Goal: Transaction & Acquisition: Purchase product/service

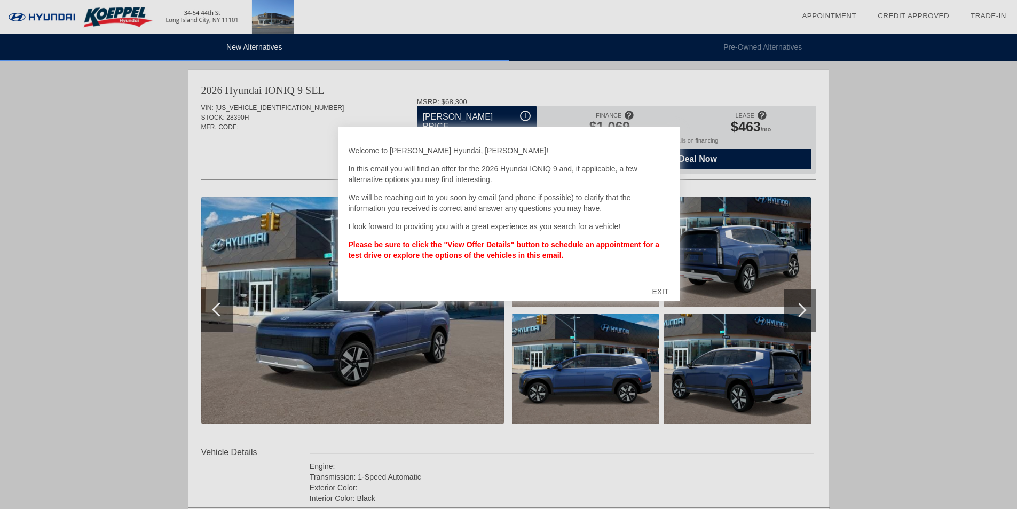
click at [666, 292] on div "EXIT" at bounding box center [660, 292] width 38 height 32
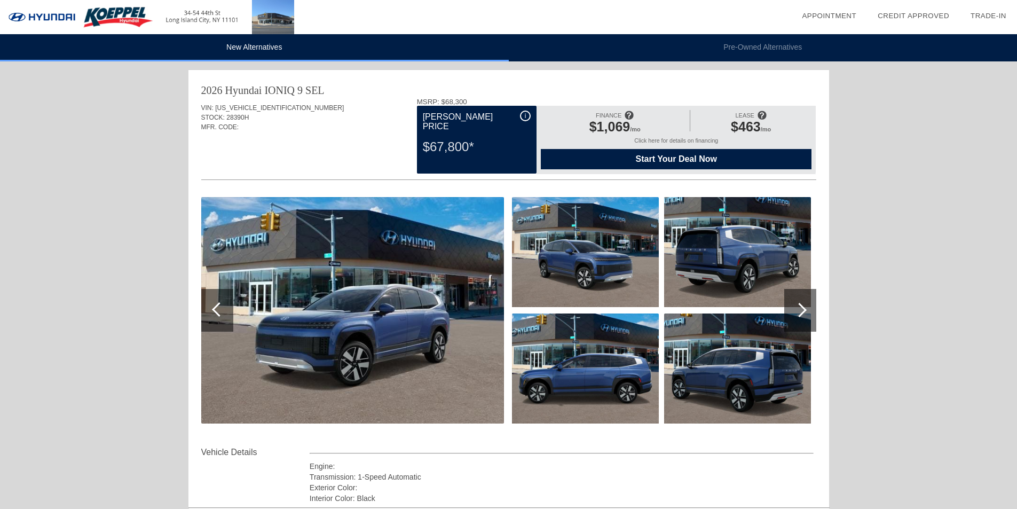
click at [632, 127] on div "$1,069 /mo" at bounding box center [614, 128] width 137 height 18
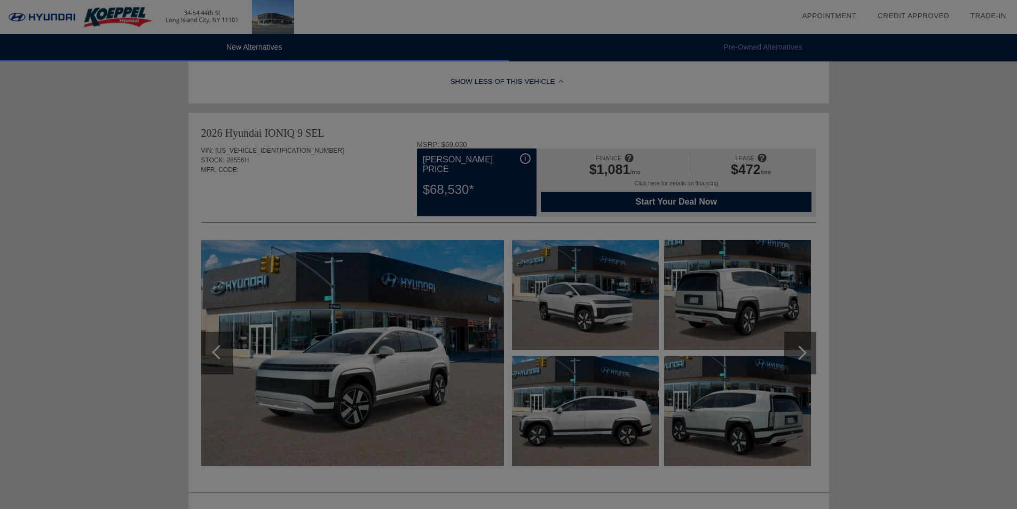
scroll to position [504, 0]
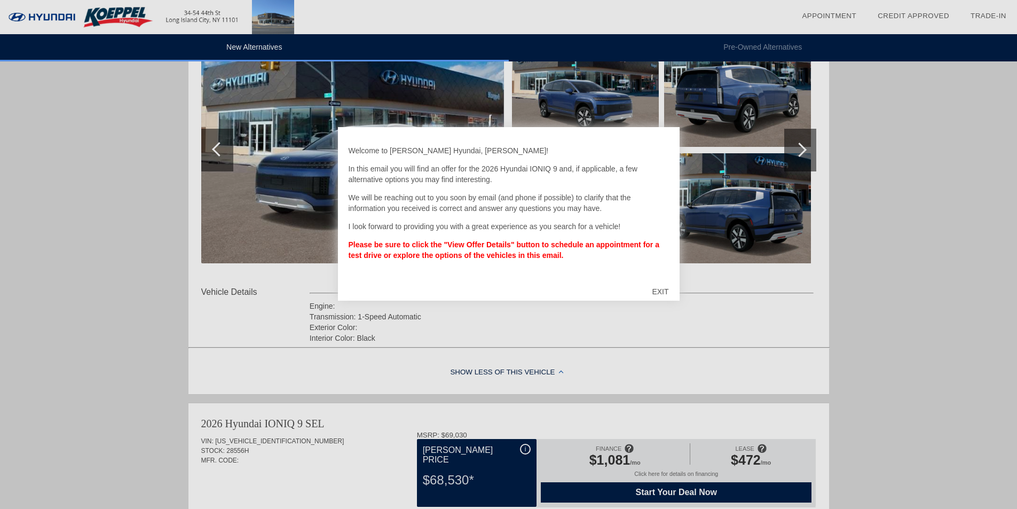
click at [667, 291] on div "EXIT" at bounding box center [660, 292] width 38 height 32
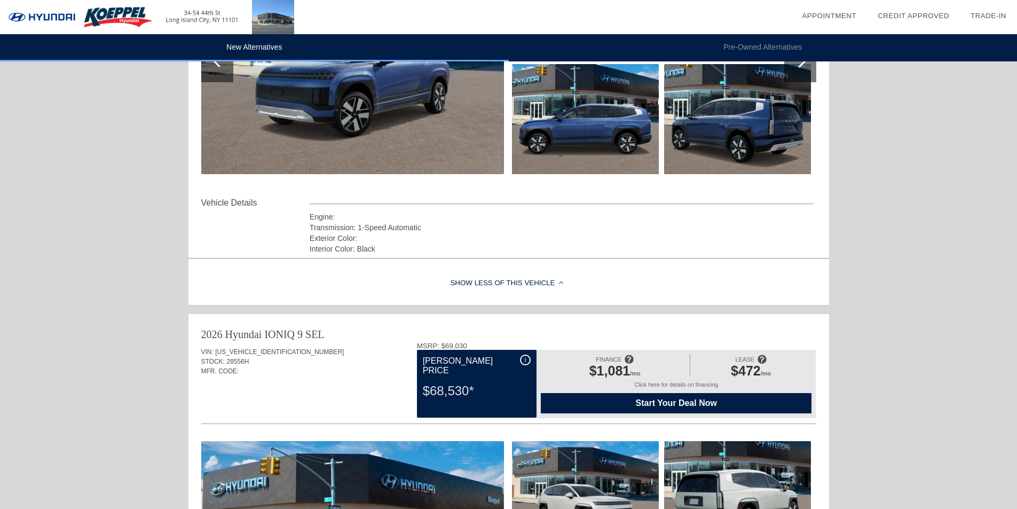
scroll to position [267, 0]
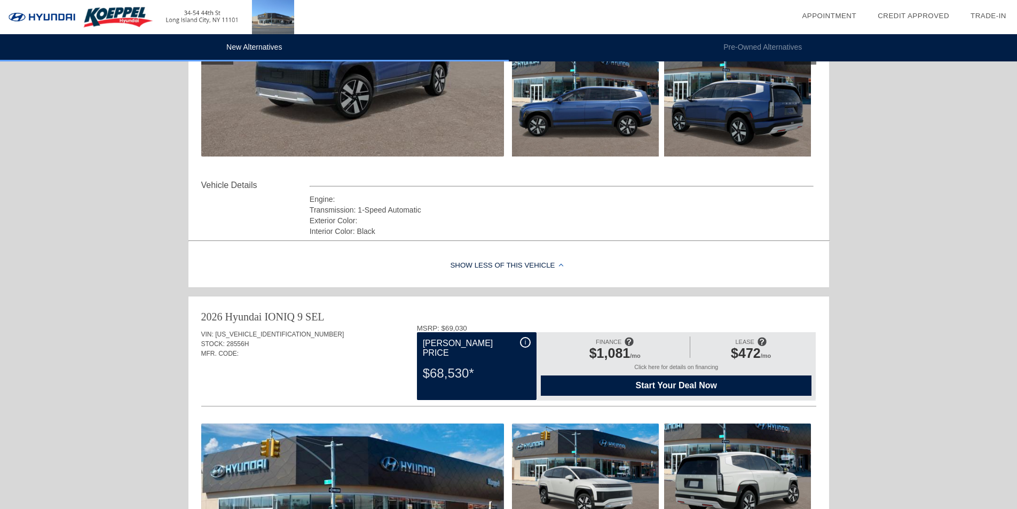
click at [730, 391] on div "Start Your Deal Now" at bounding box center [676, 385] width 271 height 20
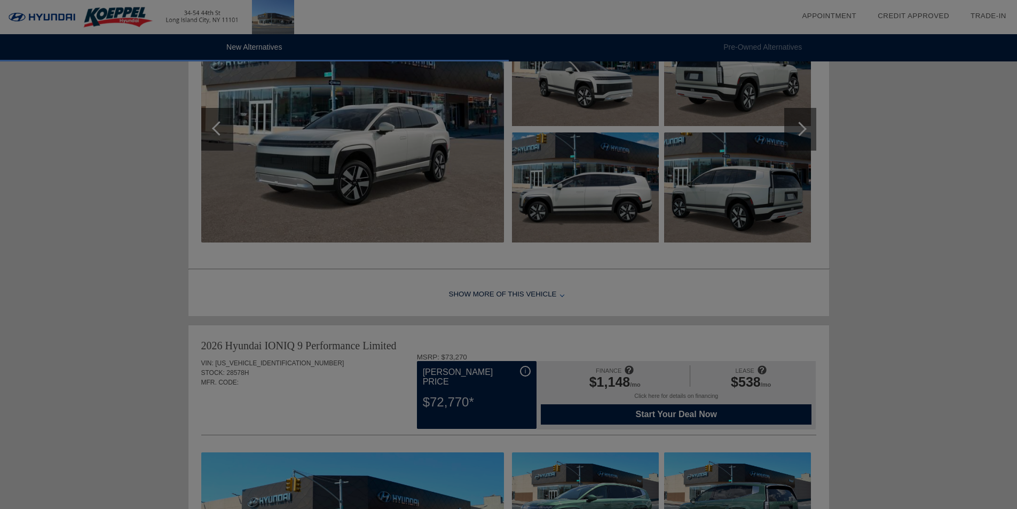
scroll to position [685, 0]
